Goal: Task Accomplishment & Management: Manage account settings

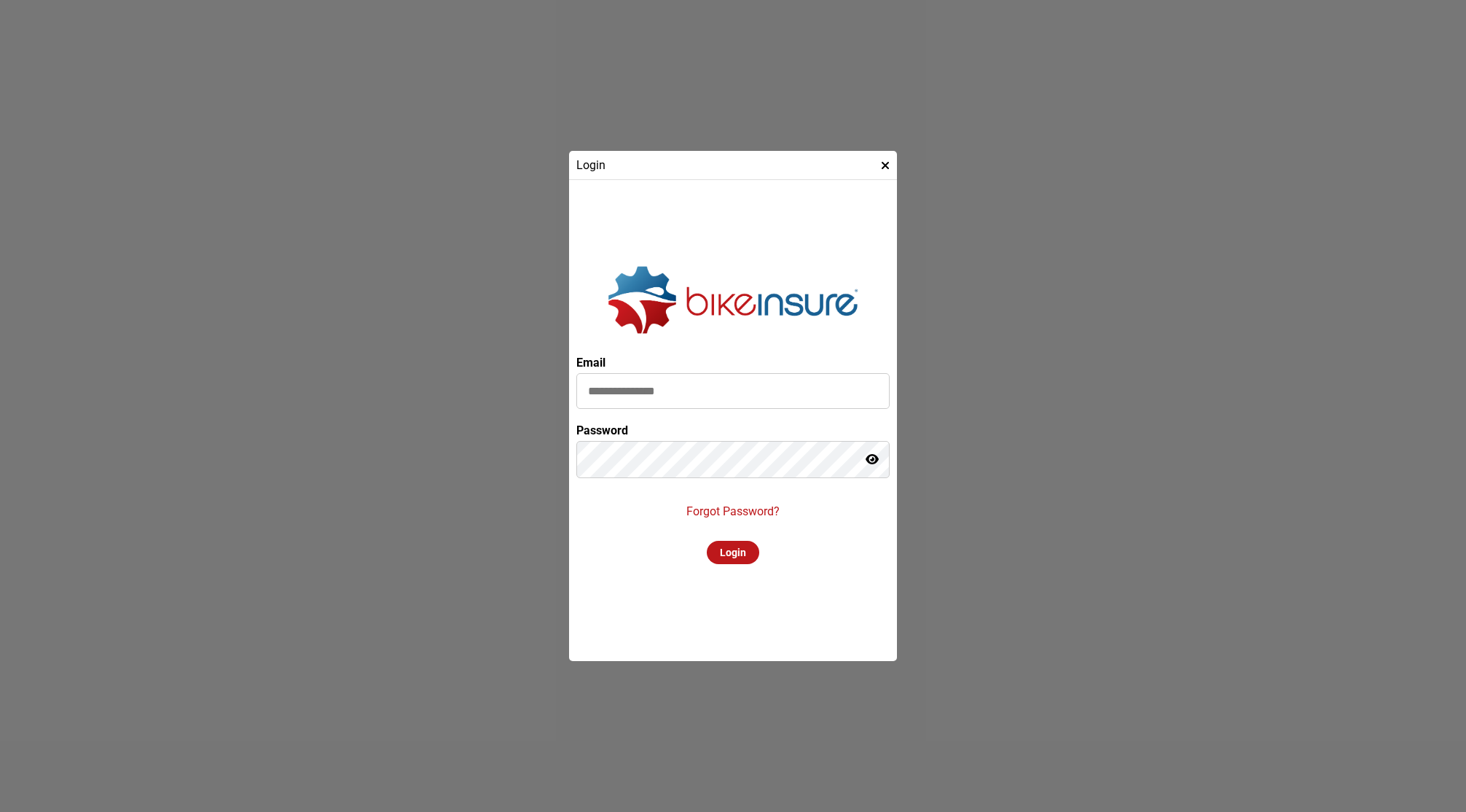
click at [645, 395] on input at bounding box center [733, 391] width 313 height 36
click at [647, 392] on input at bounding box center [733, 391] width 313 height 36
type input "**********"
click at [716, 555] on div "Login" at bounding box center [733, 552] width 53 height 23
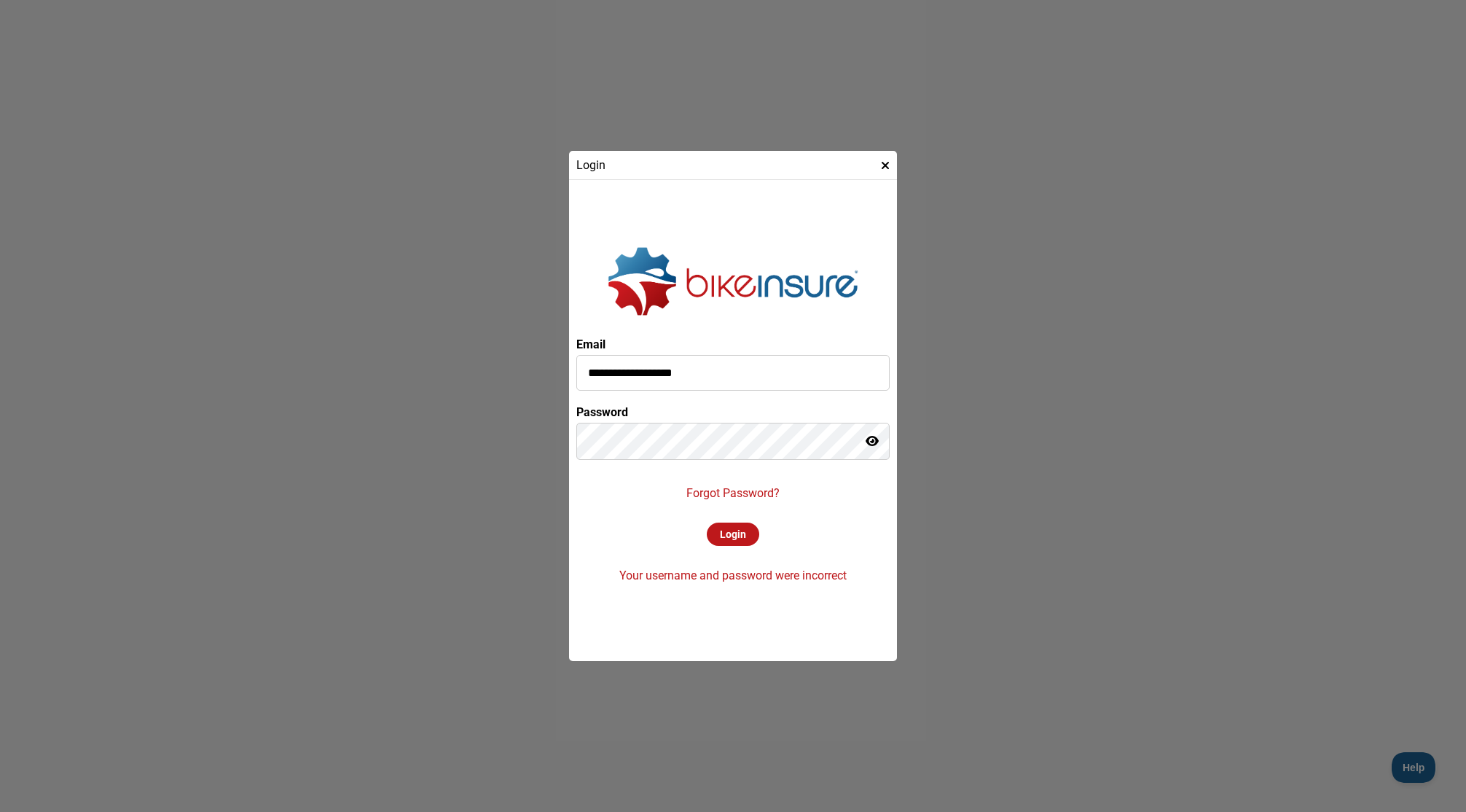
click at [721, 578] on p "Your username and password were incorrect" at bounding box center [733, 575] width 227 height 14
click at [756, 499] on p "Forgot Password?" at bounding box center [732, 493] width 93 height 14
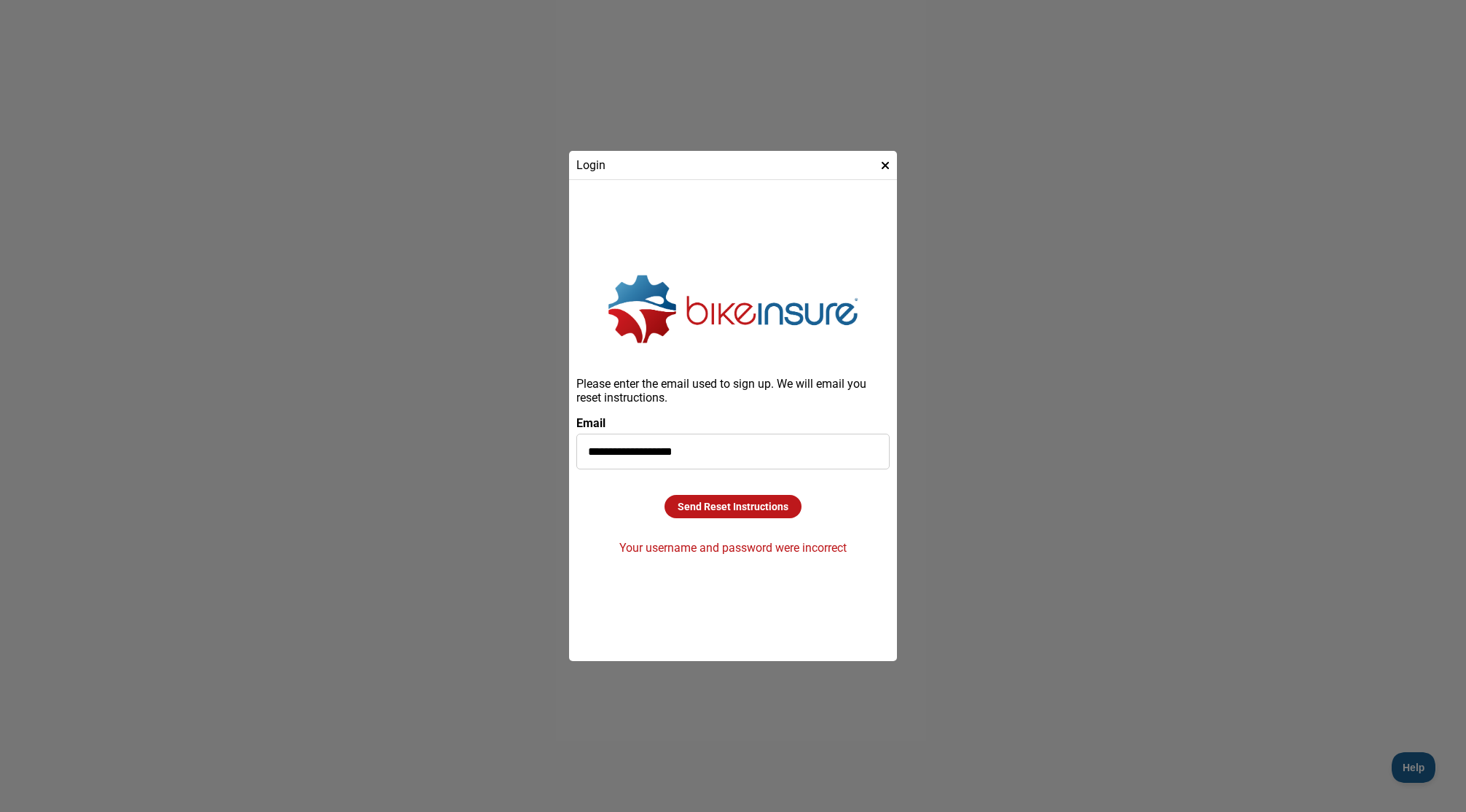
click at [752, 510] on div "Send Reset Instructions" at bounding box center [733, 507] width 137 height 23
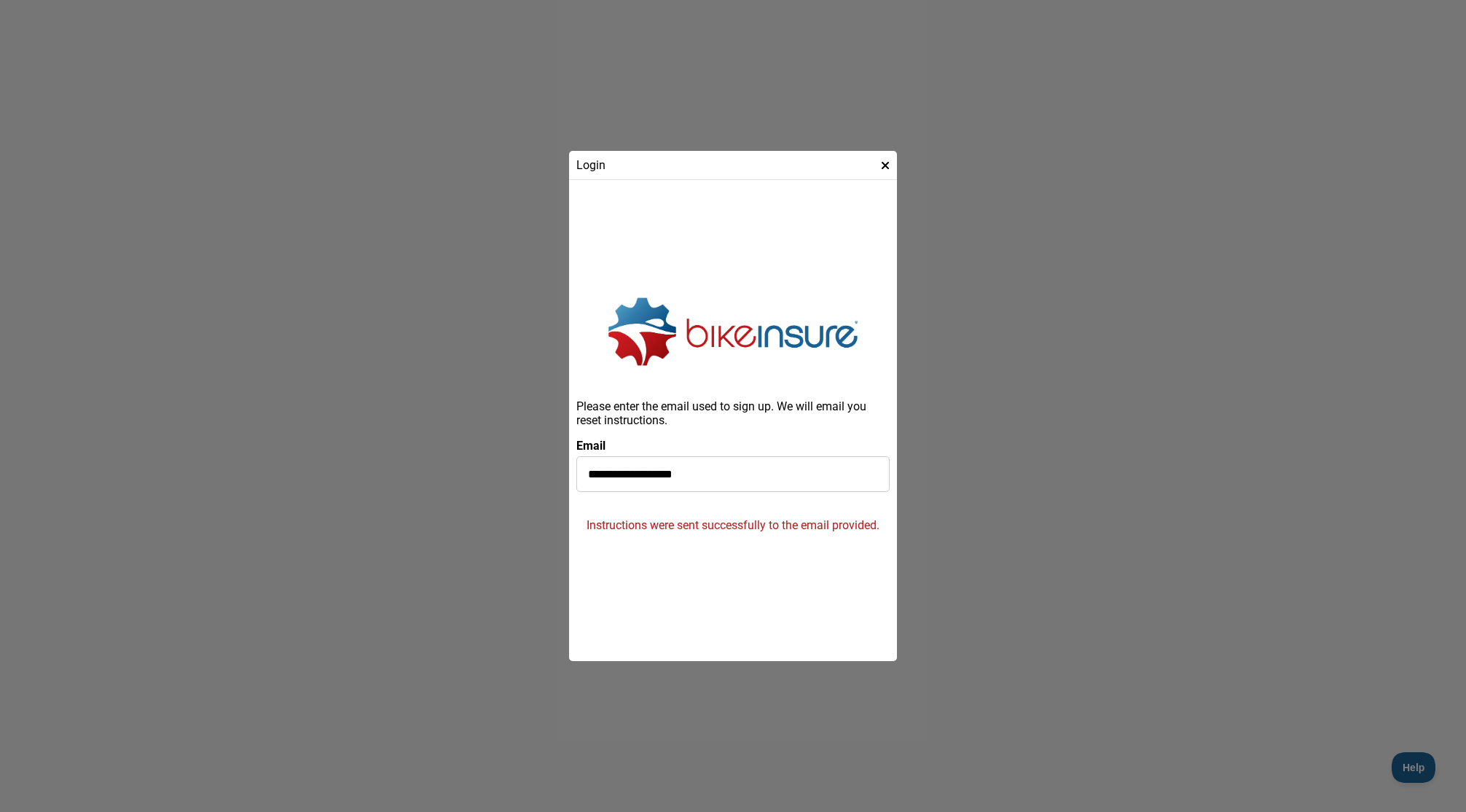
click at [879, 164] on div "Login" at bounding box center [733, 165] width 328 height 29
click at [886, 164] on icon at bounding box center [885, 165] width 9 height 12
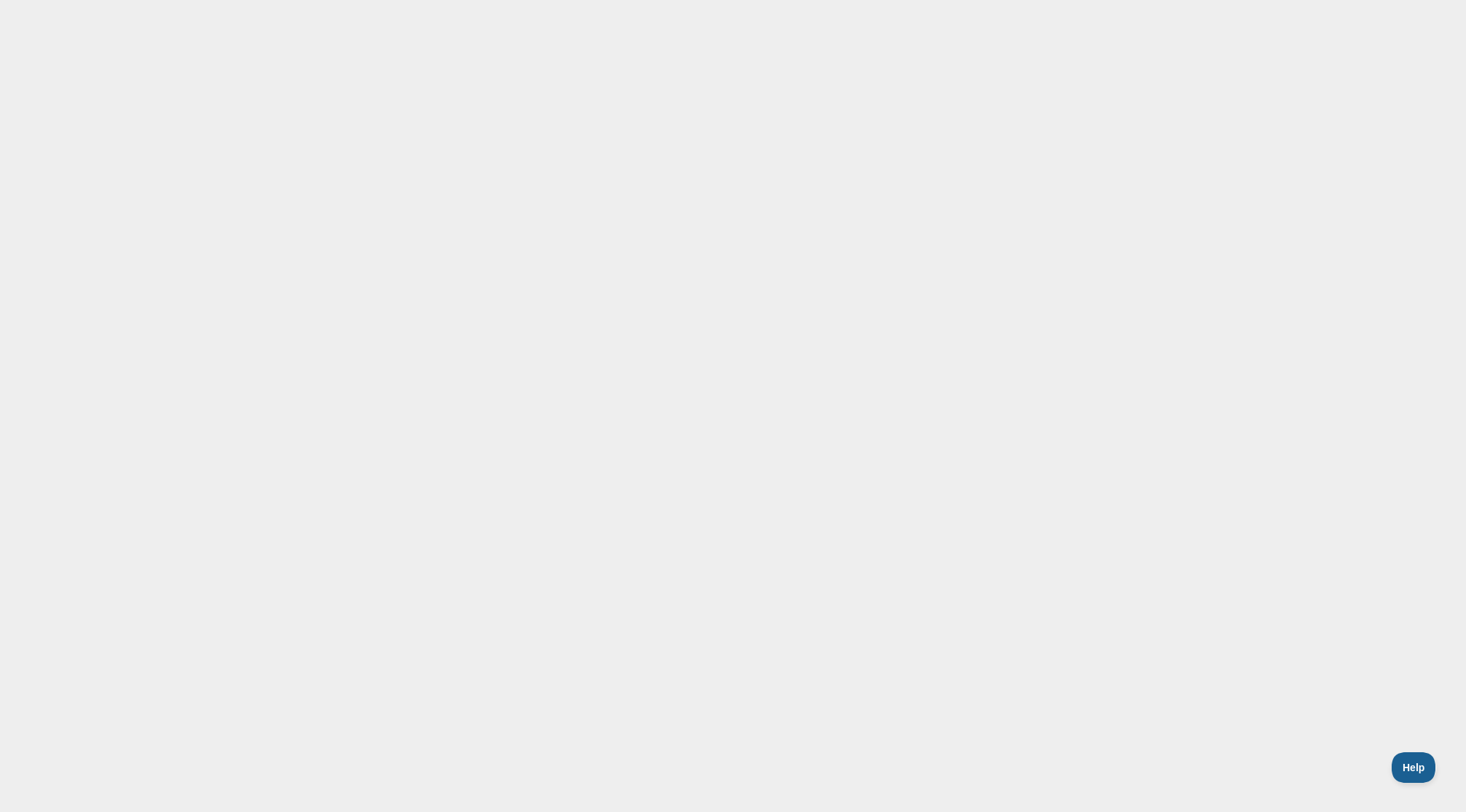
click at [885, 165] on main at bounding box center [733, 373] width 1466 height 746
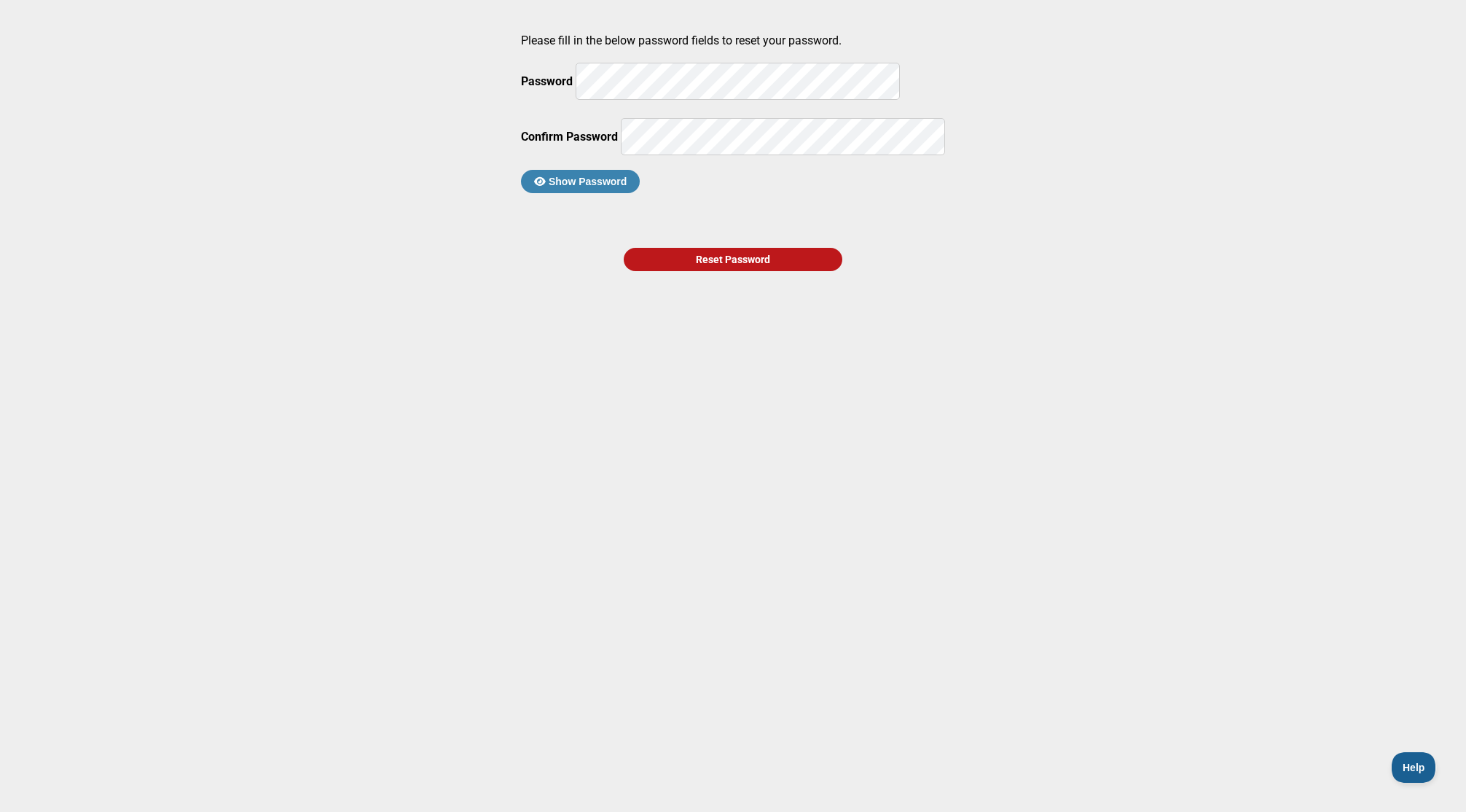
click at [746, 271] on div "Reset Password" at bounding box center [733, 259] width 219 height 23
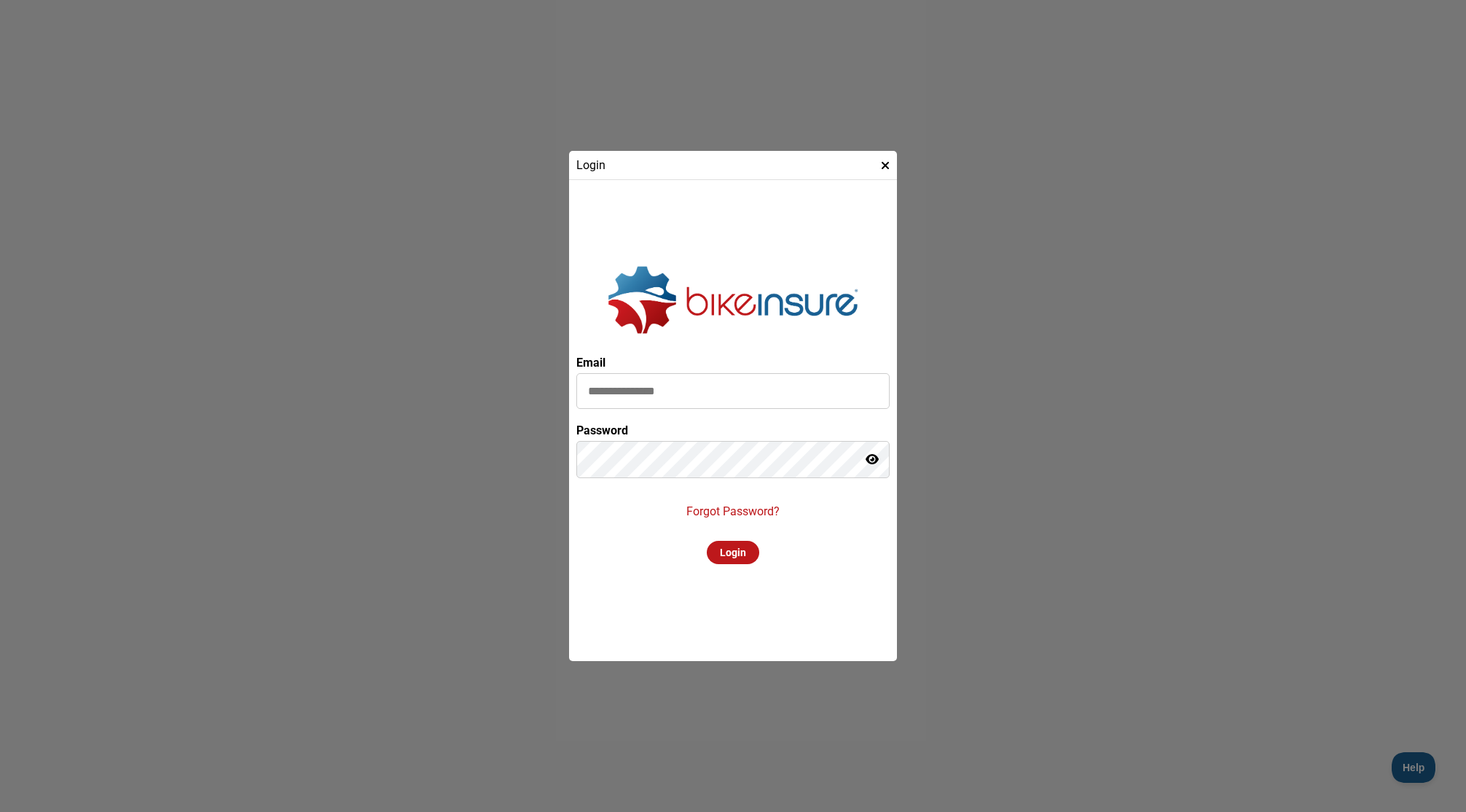
click at [745, 427] on div "Password" at bounding box center [733, 452] width 313 height 59
type input "**********"
click at [729, 562] on div "Login" at bounding box center [733, 552] width 53 height 23
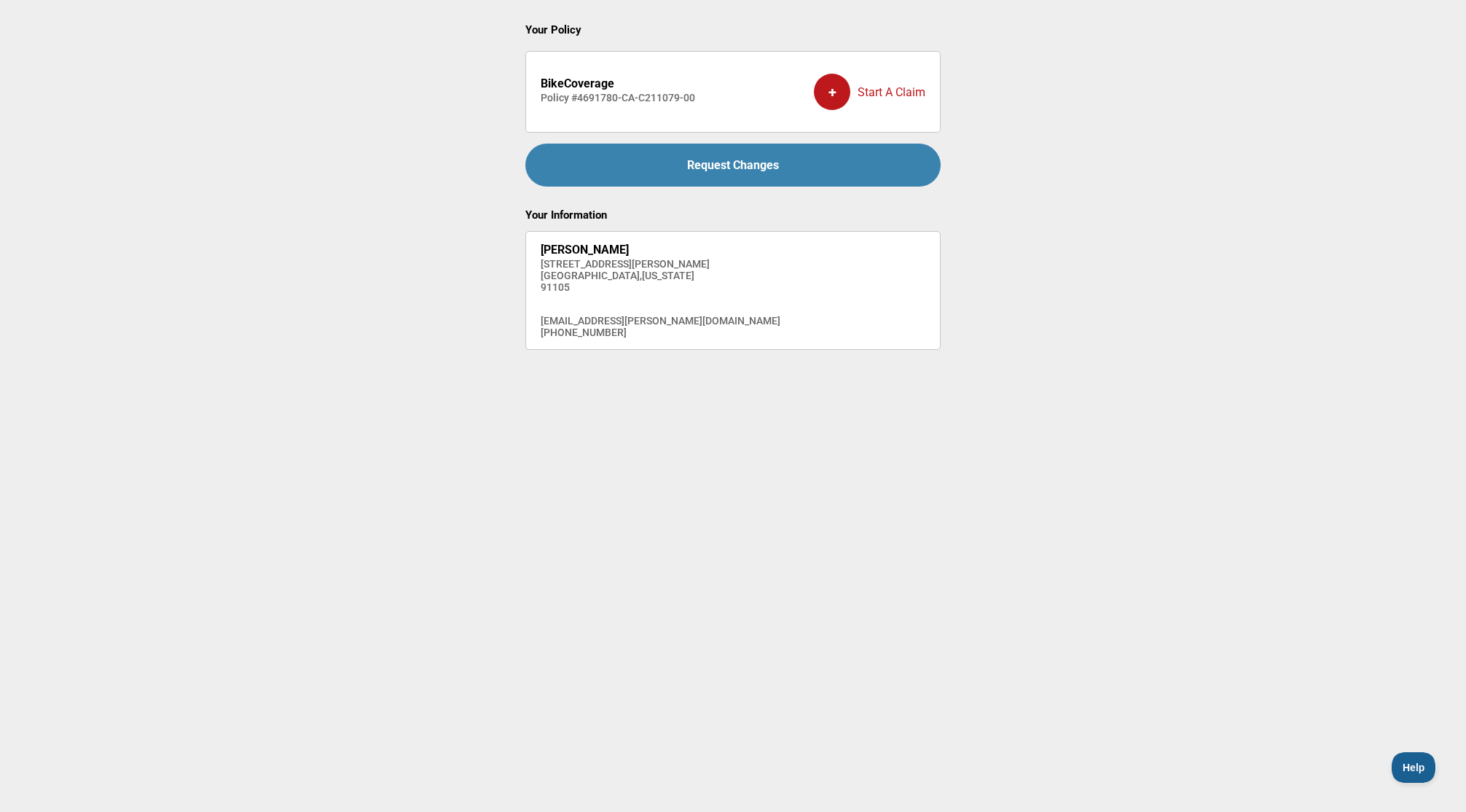
click at [900, 85] on div "+ Start A Claim" at bounding box center [870, 92] width 111 height 59
click at [1167, 135] on main "Your Policy BikeCoverage Policy # 4691780-CA-C211079-00 + Start A Claim Request…" at bounding box center [733, 373] width 1466 height 746
click at [749, 166] on div "Request Changes" at bounding box center [732, 165] width 415 height 43
click at [553, 77] on strong "BikeCoverage" at bounding box center [577, 83] width 74 height 14
click at [542, 25] on h2 "Your Policy" at bounding box center [732, 30] width 415 height 13
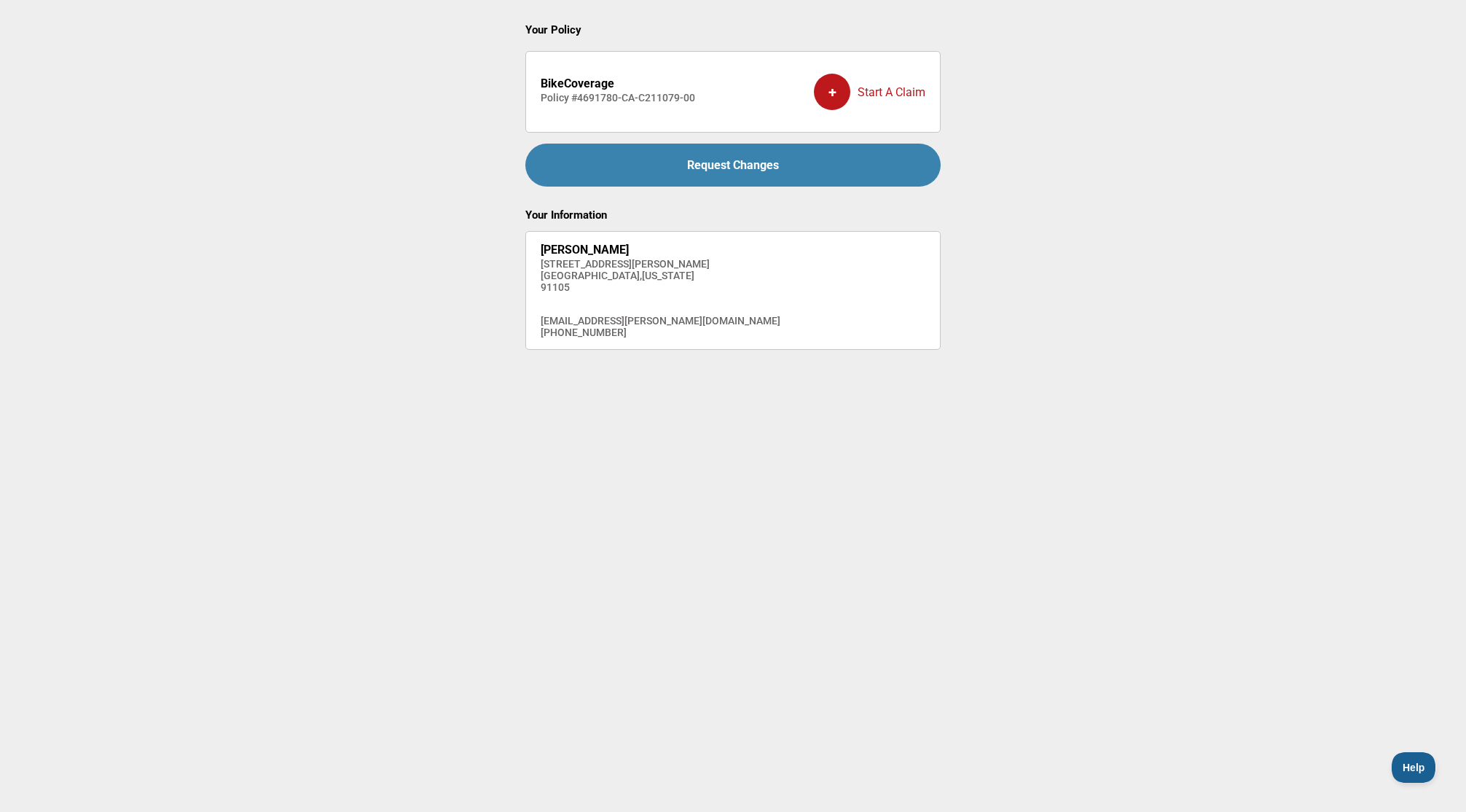
click at [557, 80] on strong "BikeCoverage" at bounding box center [577, 83] width 74 height 14
click at [577, 99] on h4 "Policy # 4691780-CA-C211079-00" at bounding box center [617, 97] width 155 height 12
click at [823, 174] on div "Request Changes" at bounding box center [732, 165] width 415 height 43
drag, startPoint x: 702, startPoint y: 96, endPoint x: 578, endPoint y: 94, distance: 124.0
click at [578, 94] on li "BikeCoverage Policy # 4691780-CA-C211079-00 + Start A Claim" at bounding box center [732, 92] width 415 height 81
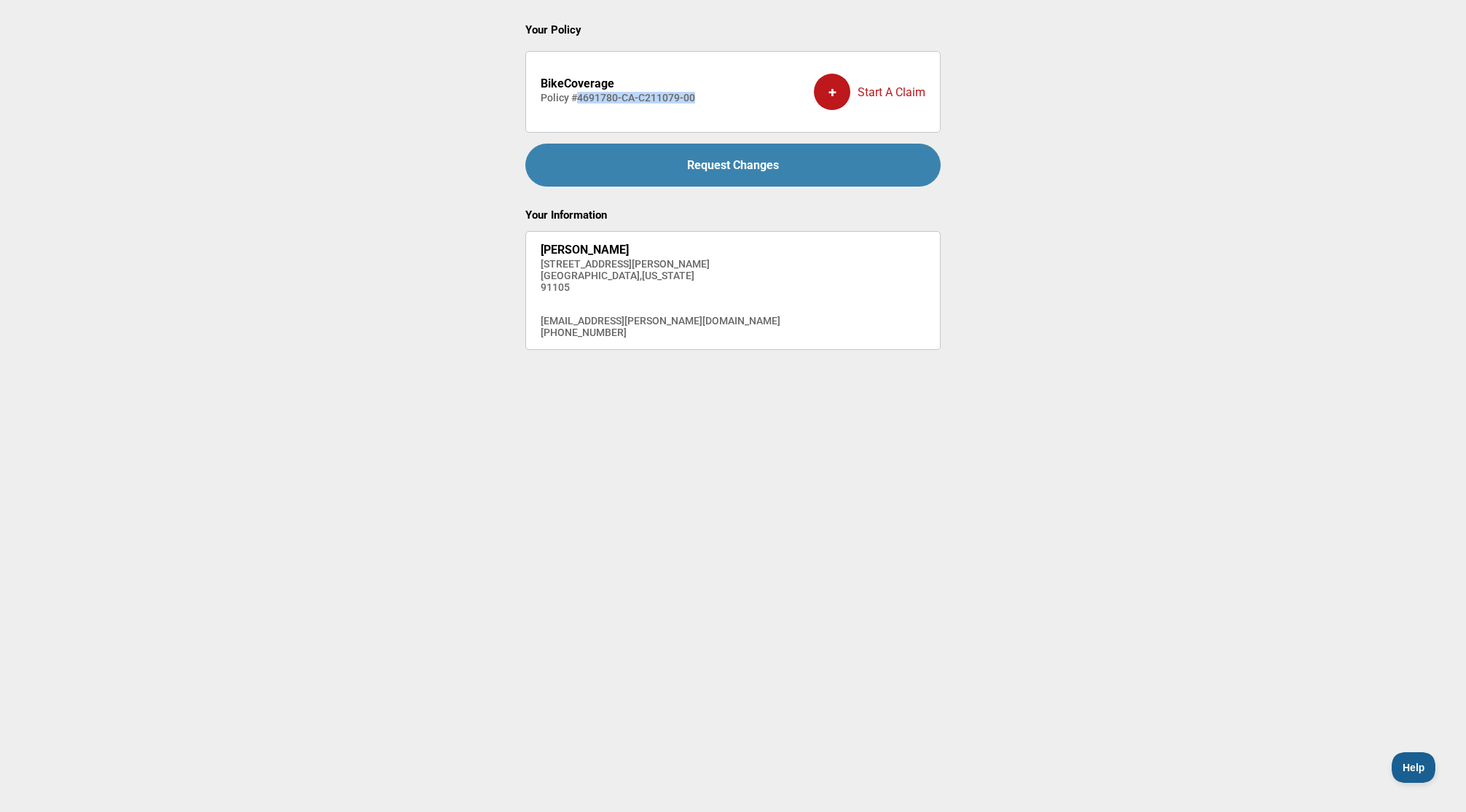
copy h4 "4691780-CA-C211079-00"
